Goal: Task Accomplishment & Management: Use online tool/utility

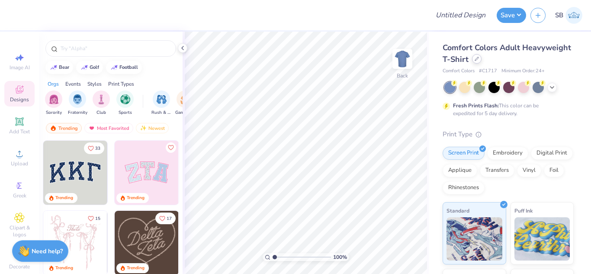
click at [482, 60] on div at bounding box center [477, 59] width 10 height 10
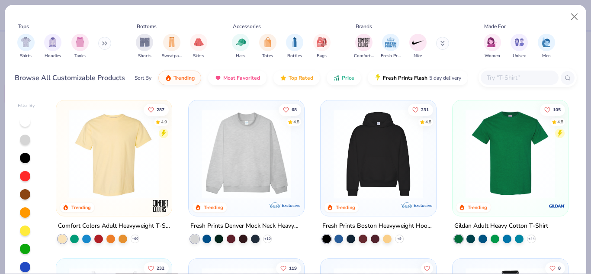
click at [133, 161] on img at bounding box center [114, 154] width 98 height 90
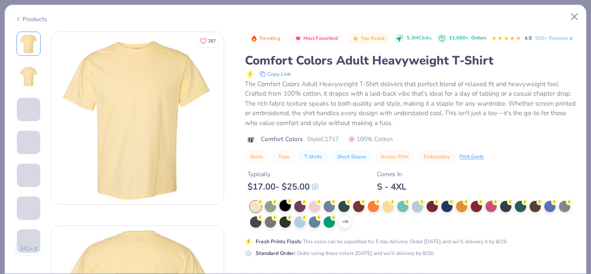
click at [286, 211] on div at bounding box center [285, 205] width 11 height 11
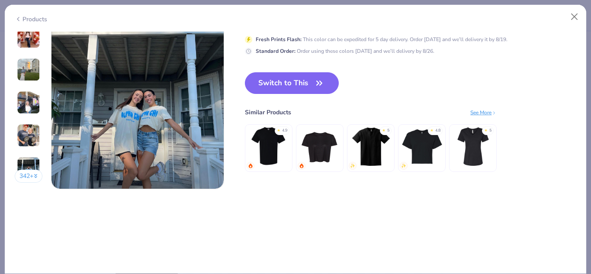
scroll to position [1179, 0]
click at [318, 80] on icon "button" at bounding box center [319, 83] width 12 height 12
drag, startPoint x: 318, startPoint y: 80, endPoint x: 324, endPoint y: 82, distance: 6.8
click at [381, 69] on div "Trending Most Favorited Top Rated 5.3M Clicks 11,000+ Orders 4.9 500+ Reviews C…" at bounding box center [411, 9] width 332 height 360
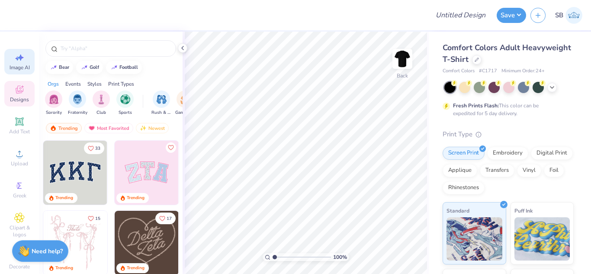
click at [14, 58] on icon at bounding box center [19, 57] width 10 height 10
select select "4"
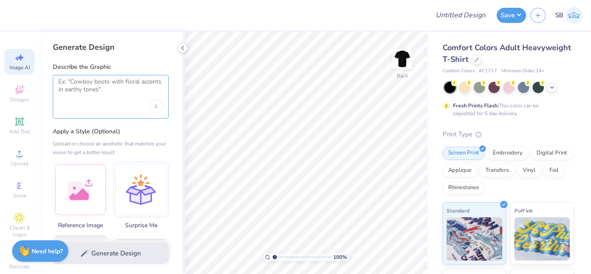
click at [78, 91] on textarea at bounding box center [110, 89] width 105 height 22
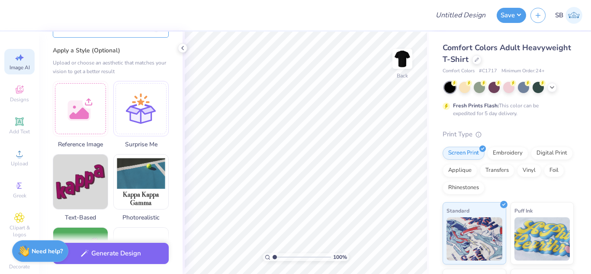
scroll to position [83, 0]
type textarea "green and white elements and maybe a stadium or helmet. This is for Chi Omega"
click at [139, 117] on div at bounding box center [140, 106] width 55 height 55
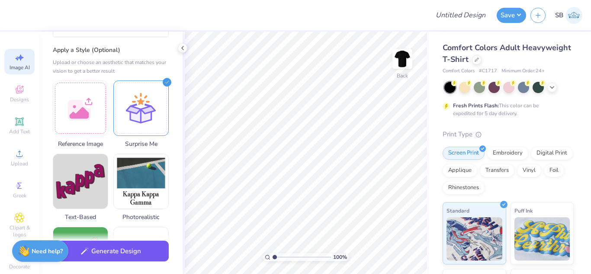
click at [136, 255] on button "Generate Design" at bounding box center [111, 251] width 116 height 21
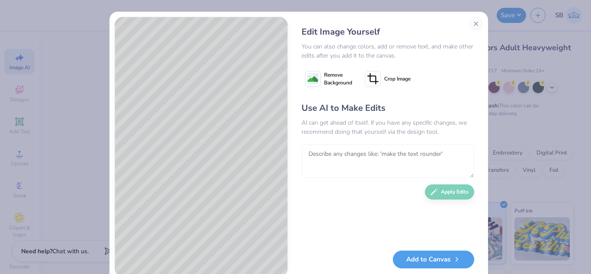
click at [332, 152] on textarea at bounding box center [388, 161] width 173 height 34
type textarea "i dont like it, change it up"
click at [445, 195] on button "Apply Edits" at bounding box center [449, 189] width 49 height 15
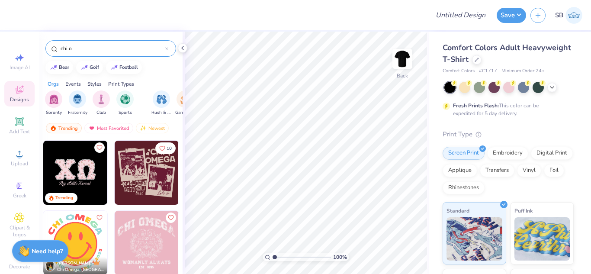
scroll to position [14, 0]
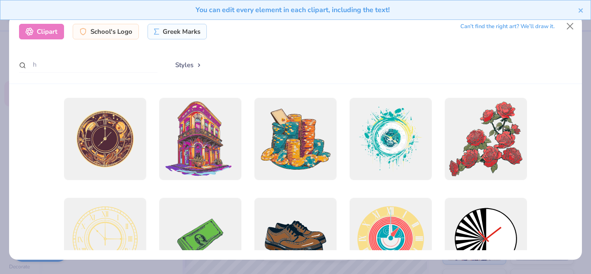
scroll to position [760, 0]
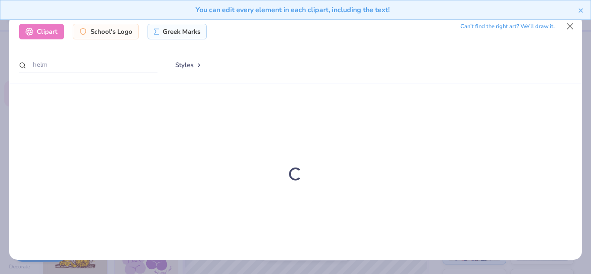
type input "helme"
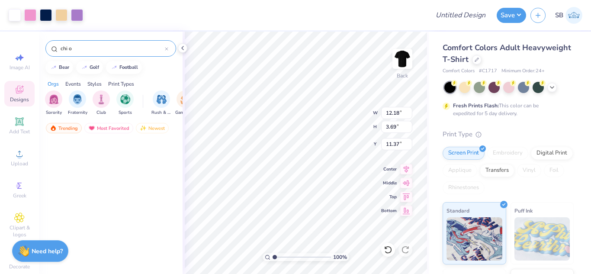
scroll to position [760, 0]
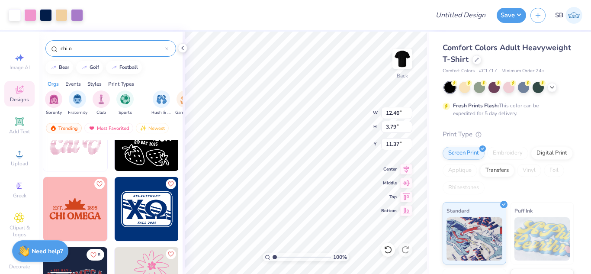
scroll to position [1052, 0]
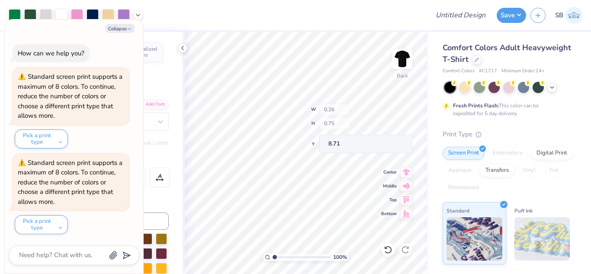
type textarea "x"
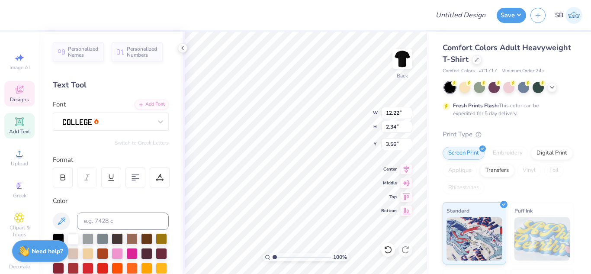
scroll to position [33, 0]
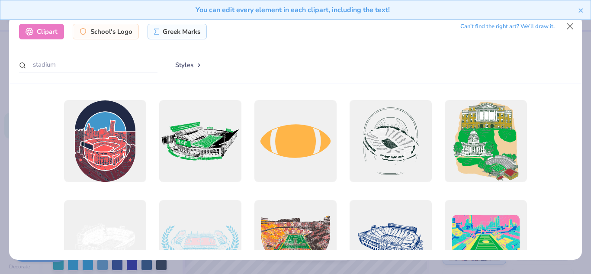
scroll to position [100, 0]
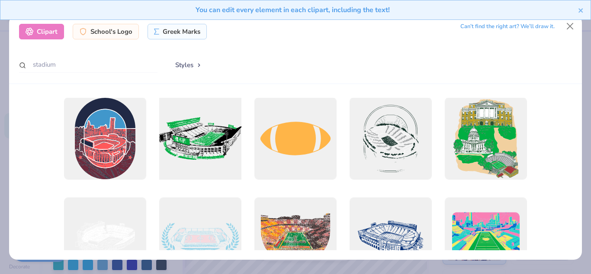
type input "stadium"
click at [213, 139] on div at bounding box center [200, 139] width 90 height 90
